Goal: Check status: Check status

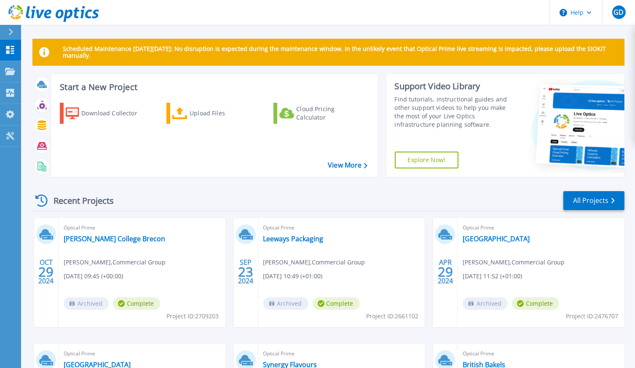
scroll to position [134, 0]
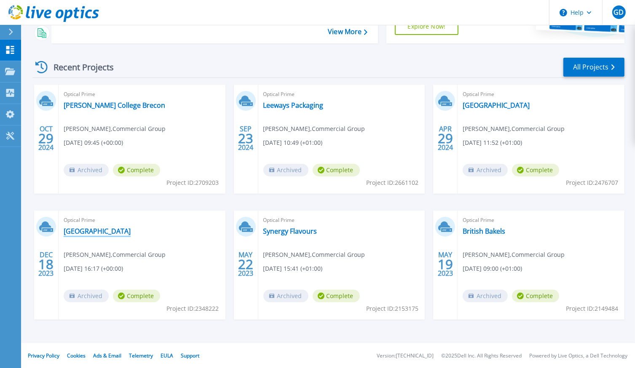
click at [83, 234] on link "[GEOGRAPHIC_DATA]" at bounding box center [97, 231] width 67 height 8
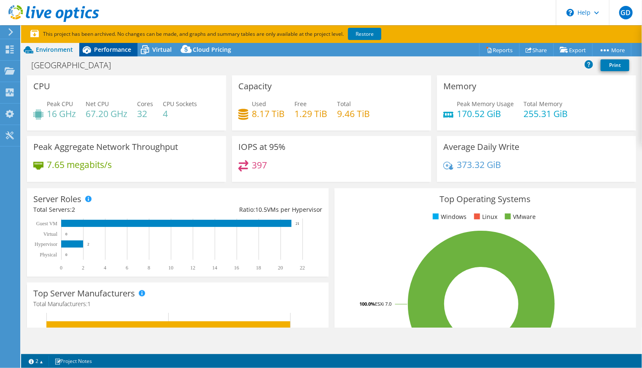
click at [118, 54] on div "Performance" at bounding box center [108, 49] width 58 height 13
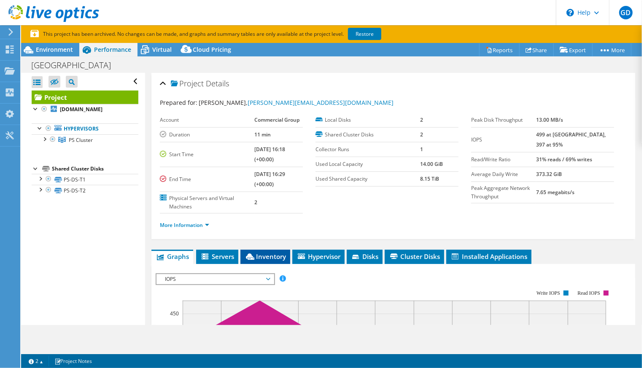
click at [254, 255] on icon at bounding box center [250, 257] width 8 height 6
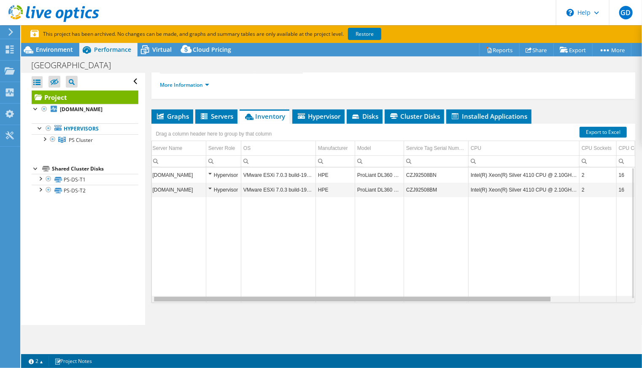
drag, startPoint x: 429, startPoint y: 298, endPoint x: 357, endPoint y: 304, distance: 71.5
click at [357, 304] on body "GD End User Gavin Dubb gavin.dubb@commercial.co.uk Commercial Group My Profile …" at bounding box center [321, 184] width 642 height 368
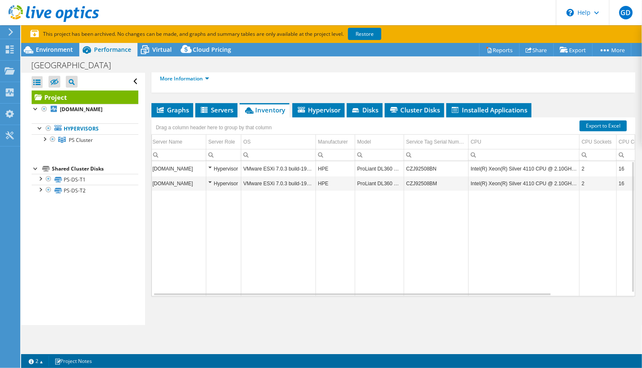
scroll to position [148, 0]
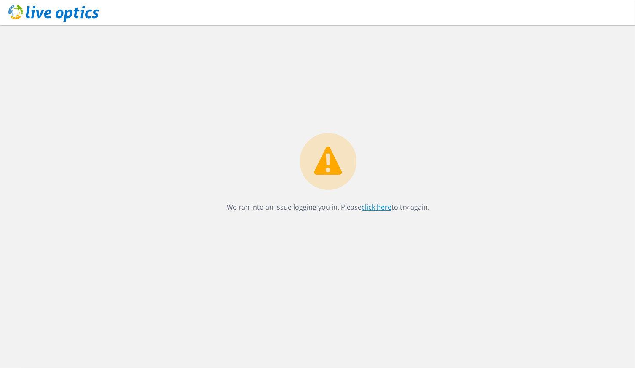
click at [384, 207] on link "click here" at bounding box center [377, 207] width 30 height 9
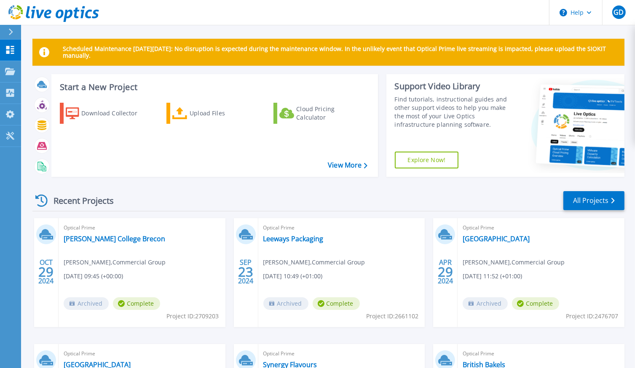
click at [416, 20] on header "Help GD End User [PERSON_NAME] [PERSON_NAME][EMAIL_ADDRESS][DOMAIN_NAME] Commer…" at bounding box center [317, 12] width 635 height 25
